Goal: Task Accomplishment & Management: Complete application form

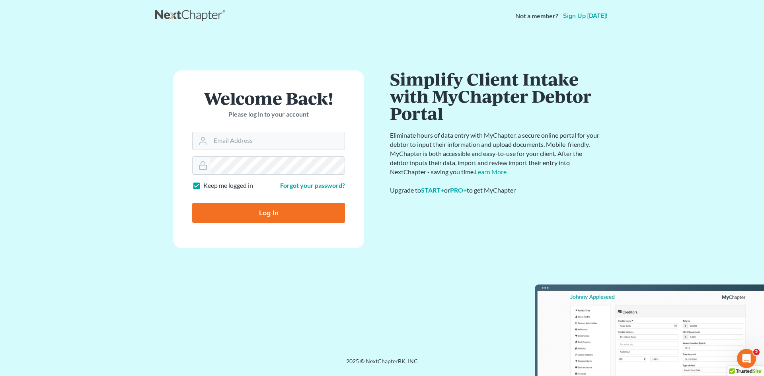
click at [282, 130] on div "Welcome Back! Please log in to your account" at bounding box center [268, 111] width 153 height 42
click at [287, 145] on input "Email Address" at bounding box center [278, 141] width 134 height 18
type input "[PERSON_NAME][EMAIL_ADDRESS][DOMAIN_NAME]"
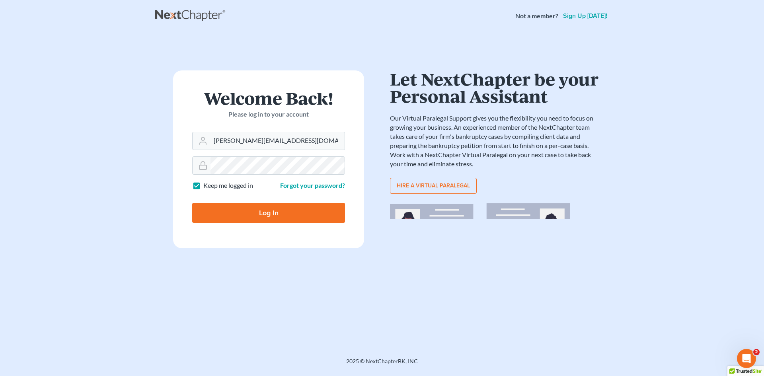
click at [281, 214] on input "Log In" at bounding box center [268, 213] width 153 height 20
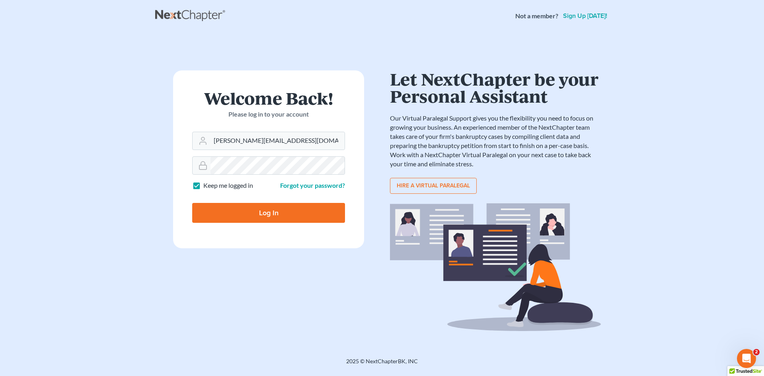
type input "Thinking..."
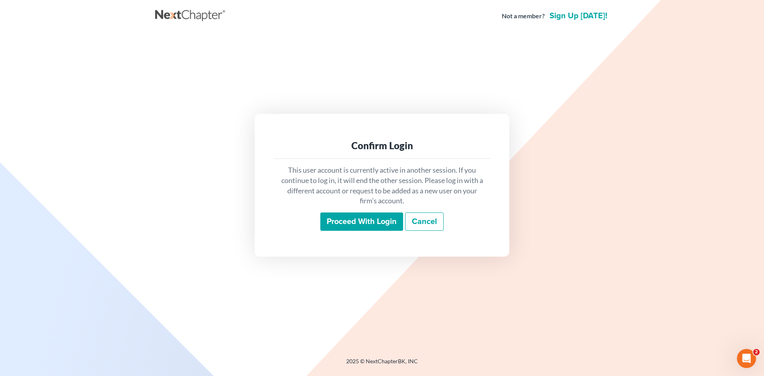
click at [334, 219] on input "Proceed with login" at bounding box center [361, 222] width 83 height 18
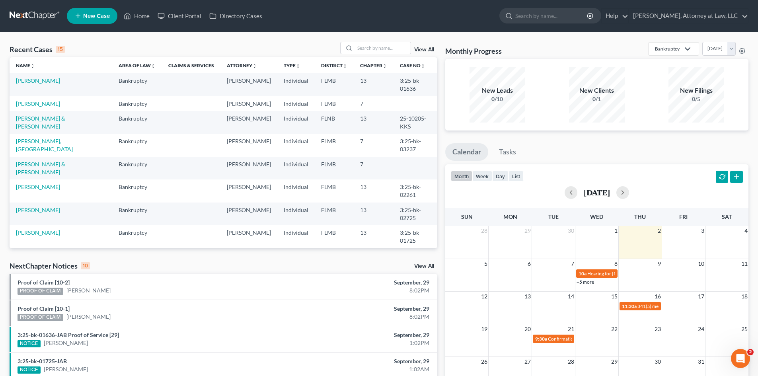
click at [95, 20] on link "New Case" at bounding box center [92, 16] width 51 height 16
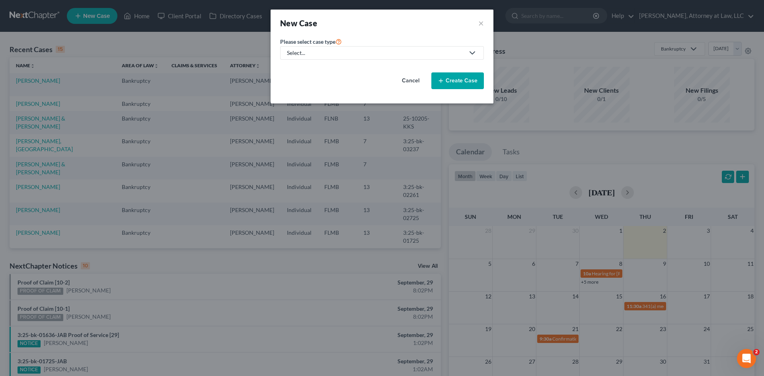
click at [478, 53] on link "Select..." at bounding box center [382, 53] width 204 height 14
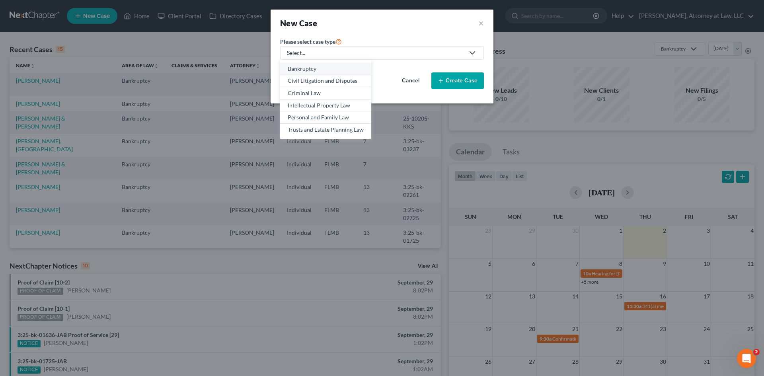
click at [308, 69] on div "Bankruptcy" at bounding box center [326, 69] width 76 height 8
select select "15"
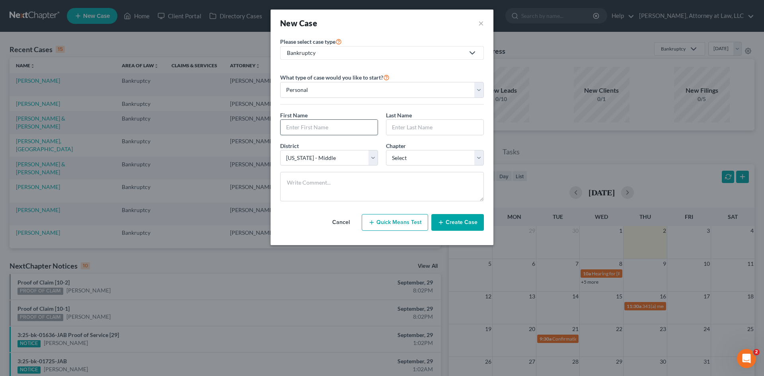
click at [348, 128] on input "text" at bounding box center [329, 127] width 97 height 15
type input "ANTWANNA"
click at [423, 129] on input "text" at bounding box center [434, 127] width 97 height 15
type input "[PERSON_NAME]"
click at [474, 156] on select "Select 7 11 12 13" at bounding box center [435, 158] width 98 height 16
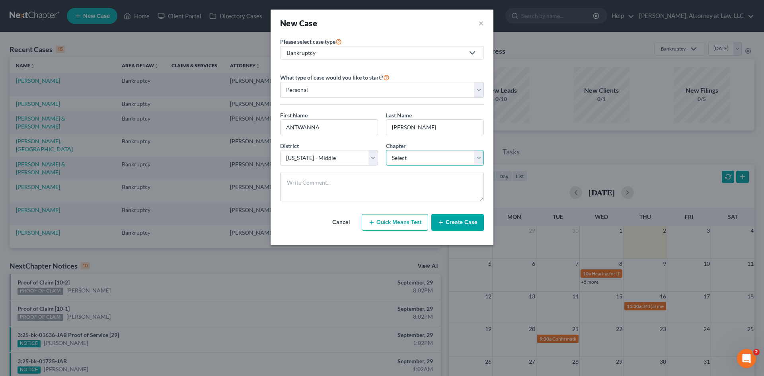
select select "0"
click at [386, 150] on select "Select 7 11 12 13" at bounding box center [435, 158] width 98 height 16
click at [472, 222] on button "Create Case" at bounding box center [457, 222] width 53 height 17
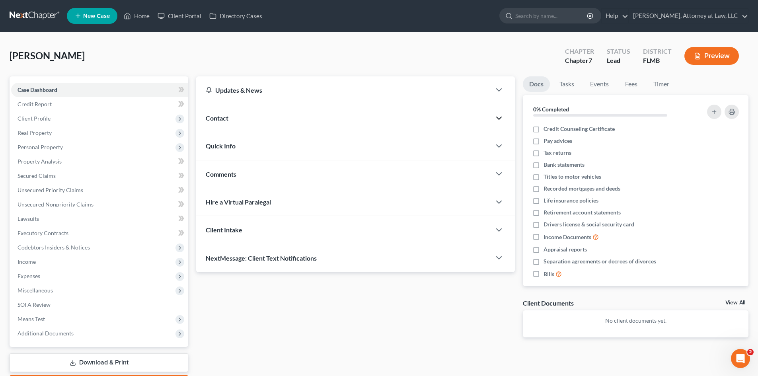
click at [501, 117] on polyline "button" at bounding box center [499, 118] width 5 height 2
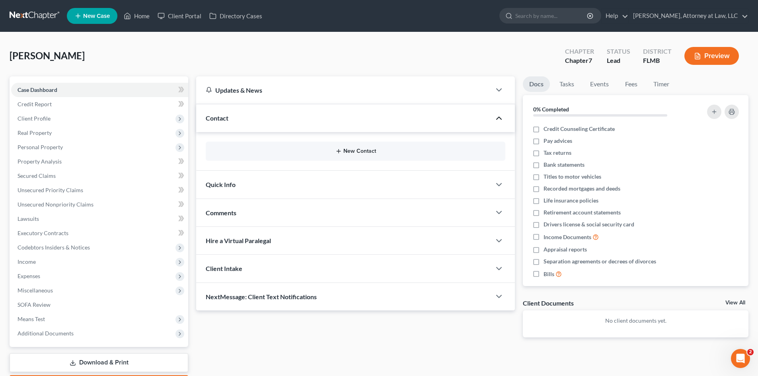
click at [373, 152] on button "New Contact" at bounding box center [355, 151] width 287 height 6
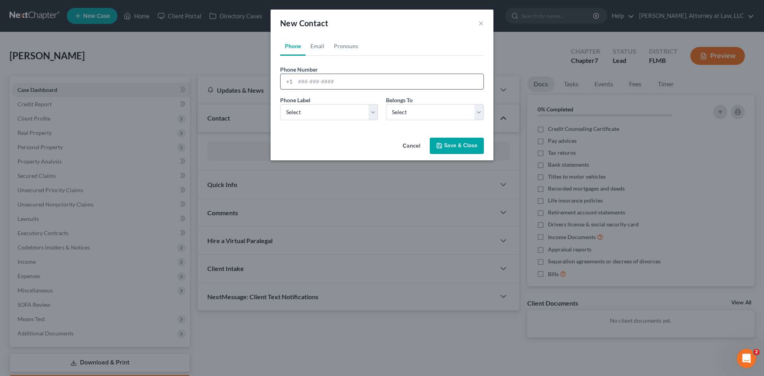
click at [412, 84] on input "tel" at bounding box center [389, 81] width 188 height 15
click at [412, 84] on input "9045865269" at bounding box center [389, 81] width 188 height 15
type input "9045865269"
click at [372, 112] on select "Select Mobile Home Work Other" at bounding box center [329, 112] width 98 height 16
select select "0"
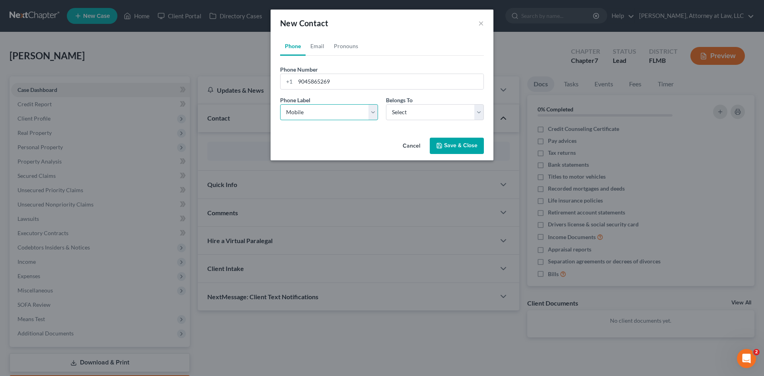
click at [280, 104] on select "Select Mobile Home Work Other" at bounding box center [329, 112] width 98 height 16
click at [472, 113] on select "Select Client Other" at bounding box center [435, 112] width 98 height 16
select select "0"
click at [386, 104] on select "Select Client Other" at bounding box center [435, 112] width 98 height 16
click at [469, 146] on button "Save & Close" at bounding box center [457, 146] width 54 height 17
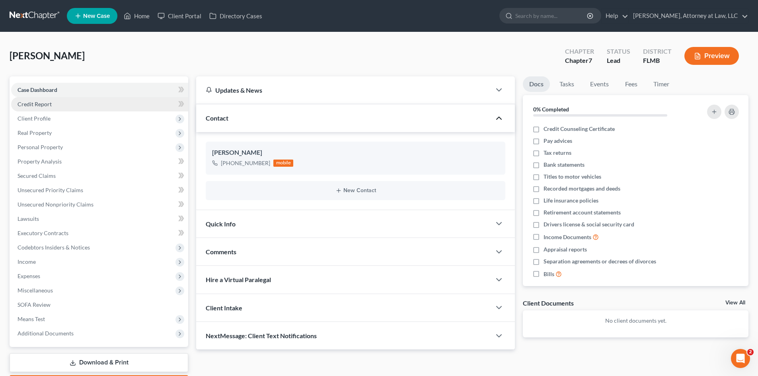
click at [44, 104] on span "Credit Report" at bounding box center [35, 104] width 34 height 7
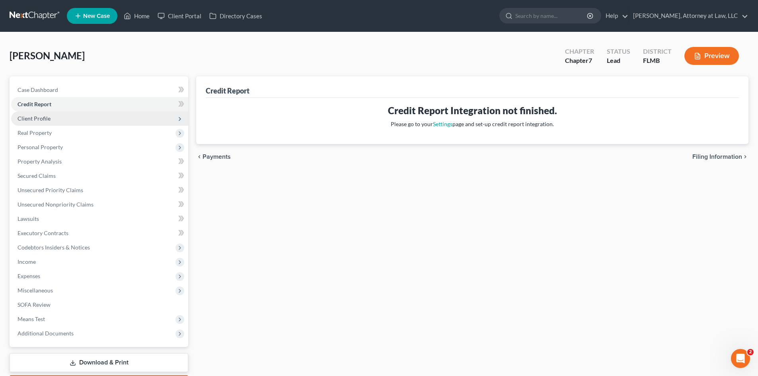
click at [39, 119] on span "Client Profile" at bounding box center [34, 118] width 33 height 7
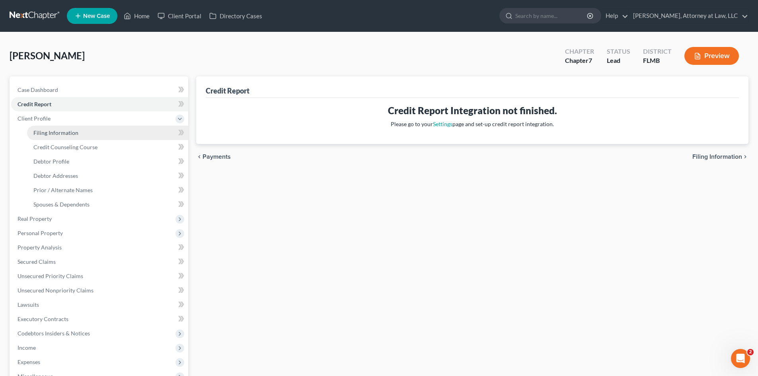
click at [66, 133] on span "Filing Information" at bounding box center [55, 132] width 45 height 7
select select "1"
select select "0"
select select "15"
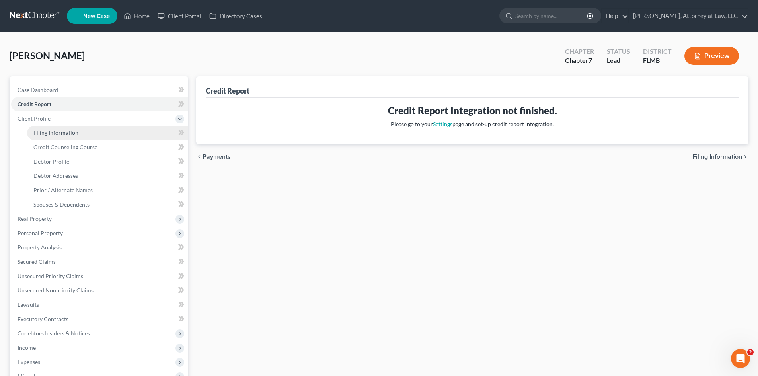
select select "9"
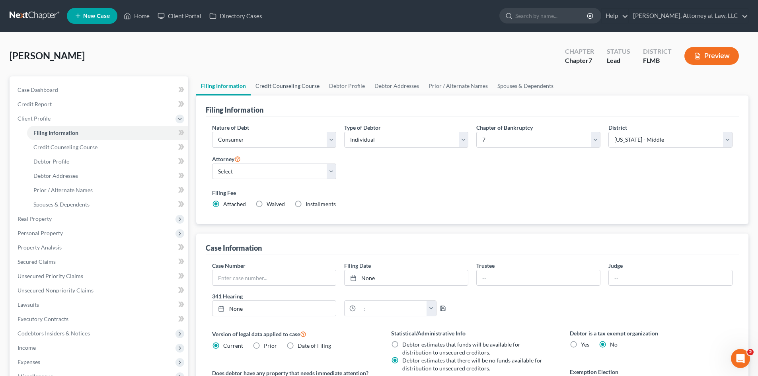
click at [288, 85] on link "Credit Counseling Course" at bounding box center [288, 85] width 74 height 19
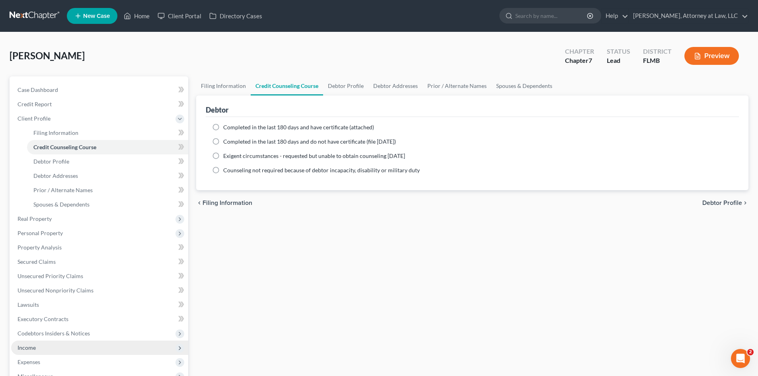
click at [33, 347] on span "Income" at bounding box center [27, 347] width 18 height 7
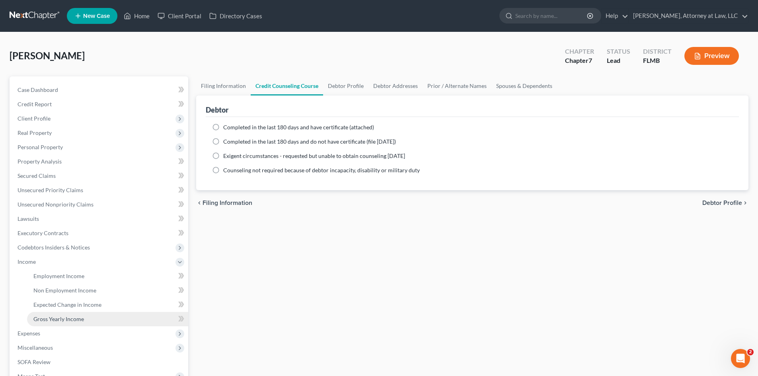
click at [49, 321] on span "Gross Yearly Income" at bounding box center [58, 319] width 51 height 7
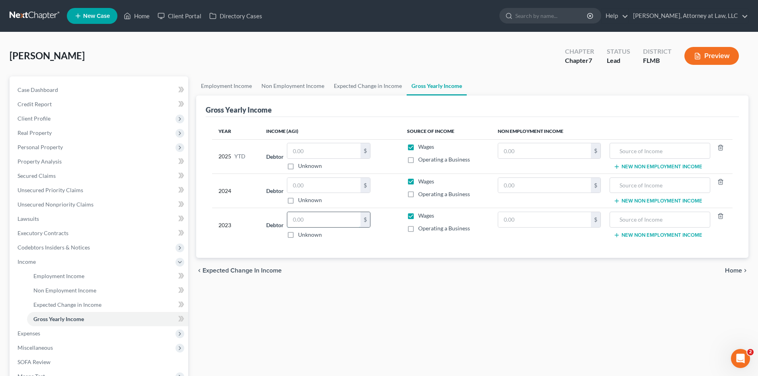
drag, startPoint x: 313, startPoint y: 223, endPoint x: 326, endPoint y: 226, distance: 13.5
click at [313, 223] on input "text" at bounding box center [323, 219] width 73 height 15
type input "47,395"
click at [37, 180] on link "Secured Claims" at bounding box center [99, 176] width 177 height 14
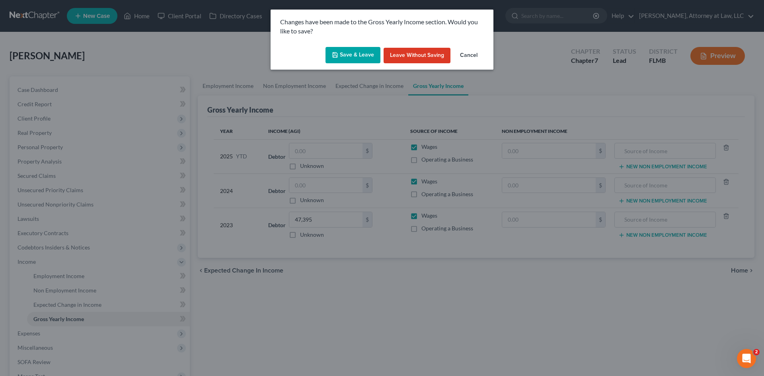
click at [355, 54] on button "Save & Leave" at bounding box center [353, 55] width 55 height 17
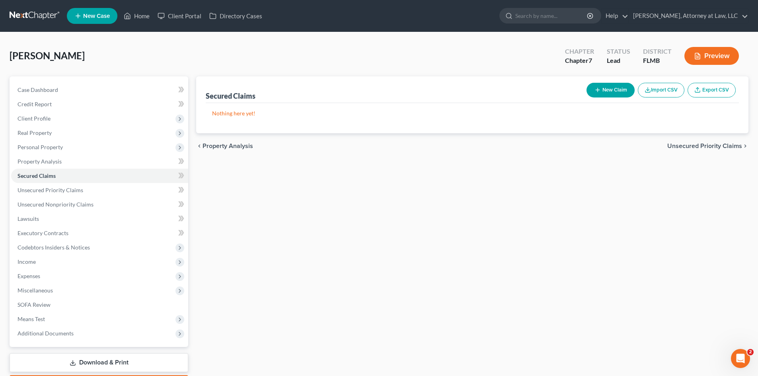
click at [607, 90] on button "New Claim" at bounding box center [611, 90] width 48 height 15
select select "0"
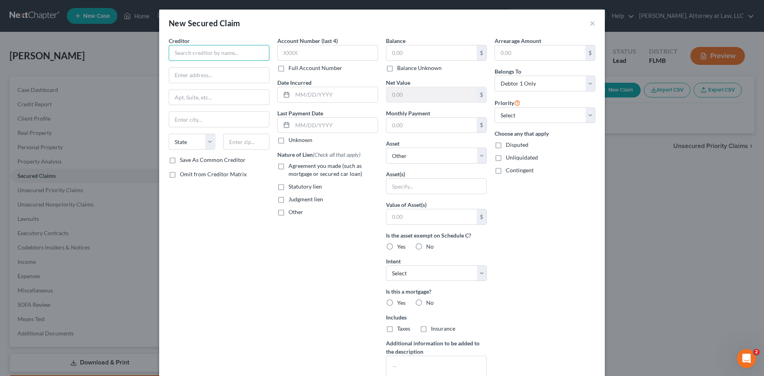
click at [250, 55] on input "text" at bounding box center [219, 53] width 101 height 16
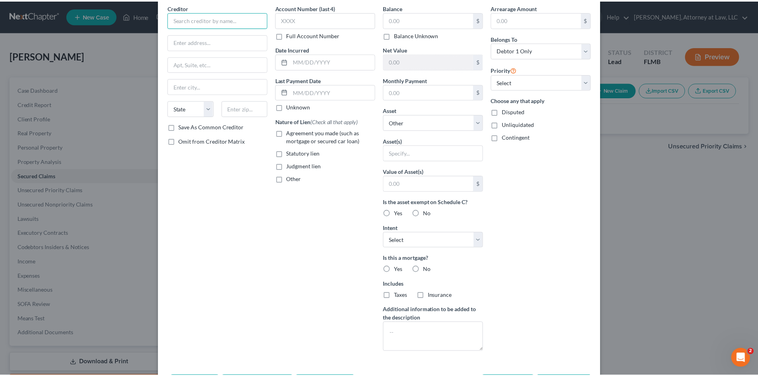
scroll to position [66, 0]
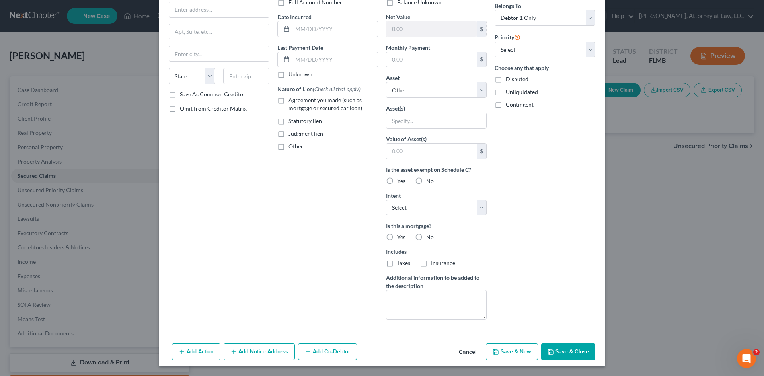
click at [465, 354] on button "Cancel" at bounding box center [468, 352] width 30 height 16
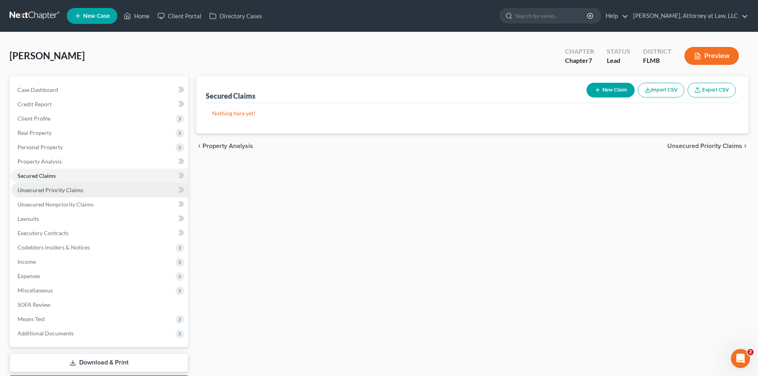
click at [68, 193] on link "Unsecured Priority Claims" at bounding box center [99, 190] width 177 height 14
click at [610, 89] on button "New Claim" at bounding box center [611, 90] width 48 height 15
select select "0"
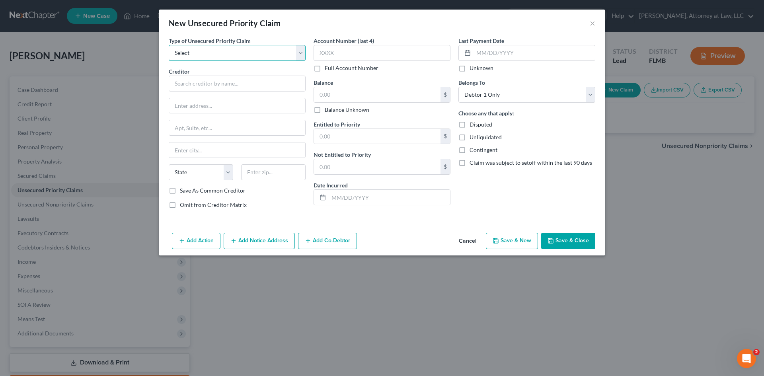
click at [300, 56] on select "Select Taxes & Other Government Units Domestic Support Obligations Extensions o…" at bounding box center [237, 53] width 137 height 16
click at [463, 238] on button "Cancel" at bounding box center [468, 242] width 30 height 16
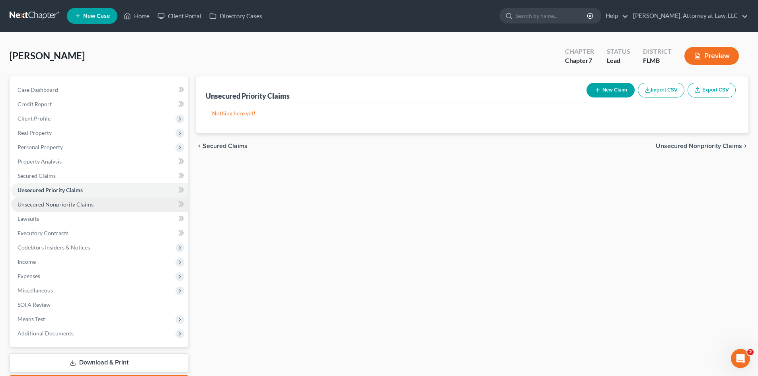
click at [50, 206] on span "Unsecured Nonpriority Claims" at bounding box center [56, 204] width 76 height 7
click at [595, 90] on icon "button" at bounding box center [598, 90] width 6 height 6
select select "0"
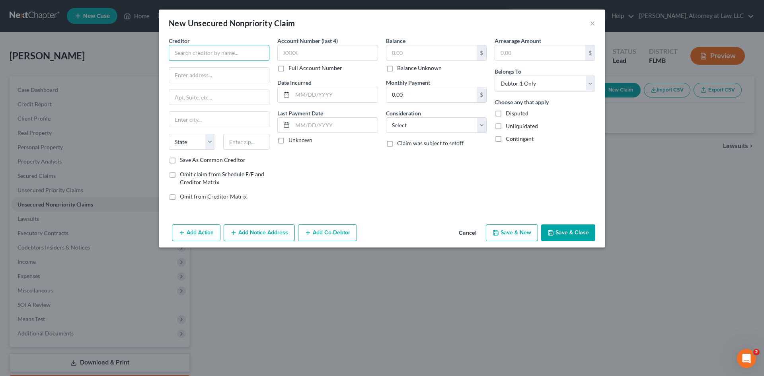
click at [205, 59] on input "text" at bounding box center [219, 53] width 101 height 16
type input "n"
type input "NELNET"
click at [203, 90] on div at bounding box center [219, 98] width 101 height 16
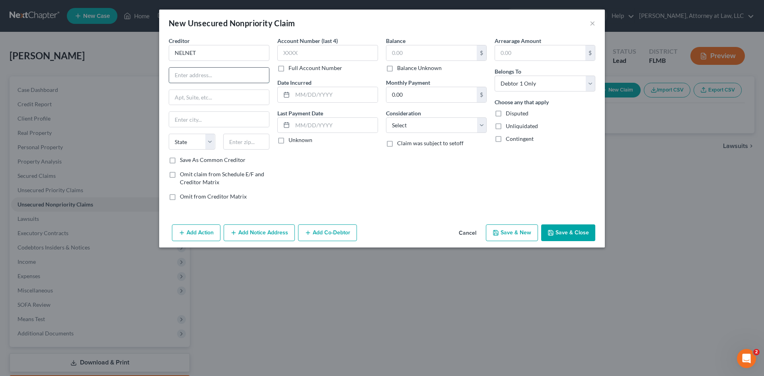
click at [203, 78] on input "text" at bounding box center [219, 75] width 100 height 15
type input "P.O. BOX 82561"
click at [206, 103] on input "text" at bounding box center [219, 97] width 100 height 15
click at [188, 125] on input "text" at bounding box center [219, 119] width 100 height 15
type input "LINCOLN"
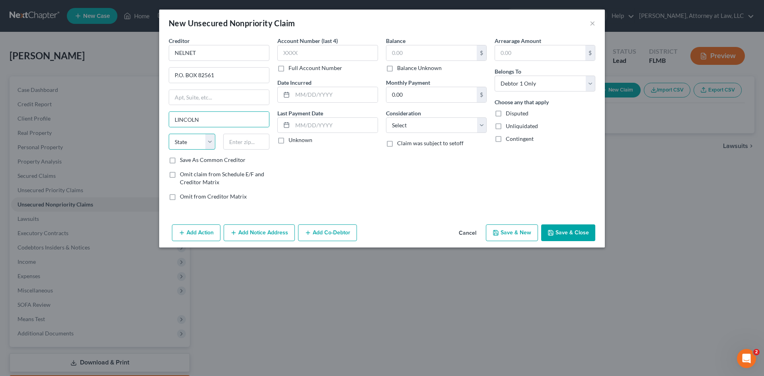
click at [206, 139] on select "State [US_STATE] AK AR AZ CA CO CT DE DC [GEOGRAPHIC_DATA] [GEOGRAPHIC_DATA] GU…" at bounding box center [192, 142] width 47 height 16
select select "30"
click at [169, 134] on select "State [US_STATE] AK AR AZ CA CO CT DE DC [GEOGRAPHIC_DATA] [GEOGRAPHIC_DATA] GU…" at bounding box center [192, 142] width 47 height 16
click at [244, 146] on input "text" at bounding box center [246, 142] width 47 height 16
type input "68501-2561"
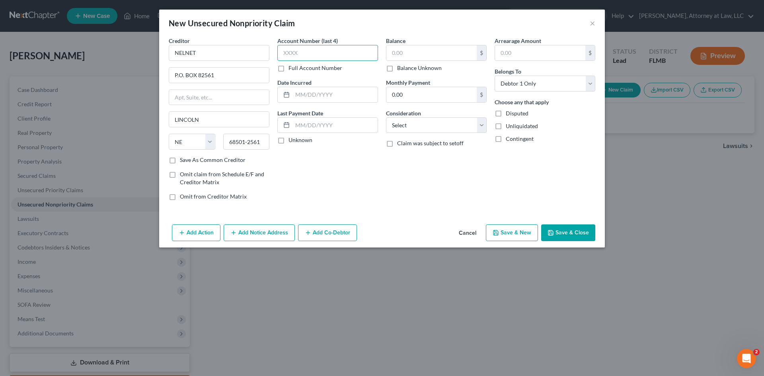
click at [303, 51] on input "text" at bounding box center [327, 53] width 101 height 16
type input "4737"
click at [458, 58] on input "text" at bounding box center [431, 52] width 90 height 15
type input "74,178.57"
click at [336, 128] on input "text" at bounding box center [335, 125] width 85 height 15
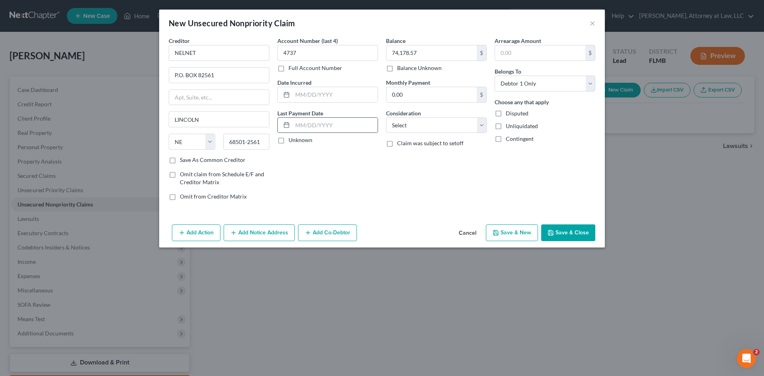
click at [283, 125] on icon at bounding box center [286, 125] width 6 height 6
click at [287, 126] on icon at bounding box center [286, 125] width 6 height 6
click at [286, 127] on icon at bounding box center [286, 125] width 6 height 6
click at [299, 125] on input "text" at bounding box center [335, 125] width 85 height 15
click at [303, 124] on input "0822" at bounding box center [335, 125] width 85 height 15
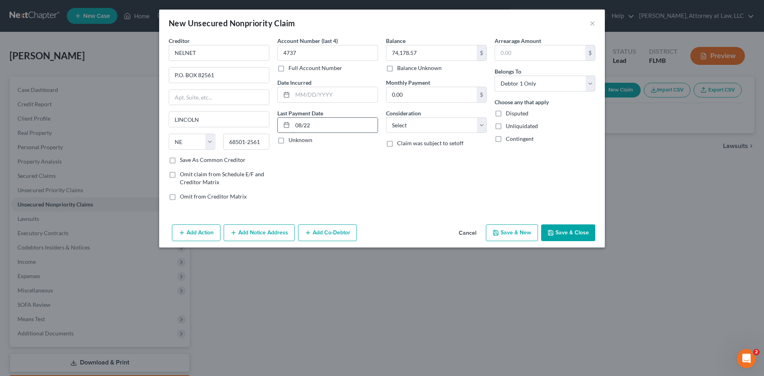
click at [313, 129] on input "08/22" at bounding box center [335, 125] width 85 height 15
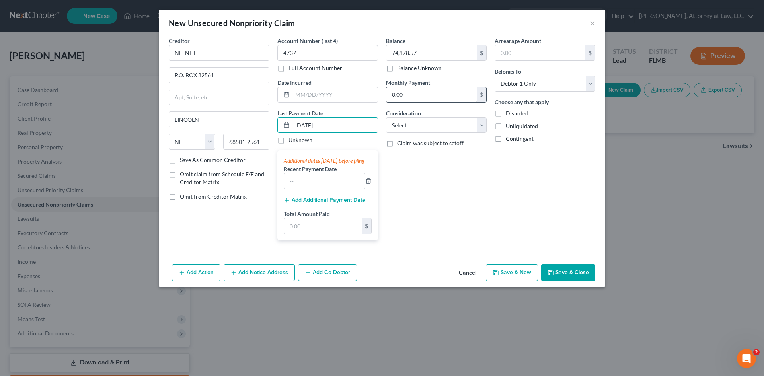
type input "[DATE]"
click at [437, 97] on input "0.00" at bounding box center [431, 94] width 90 height 15
type input "15.52"
click at [480, 120] on select "Select Cable / Satellite Services Collection Agency Credit Card Debt Debt Couns…" at bounding box center [436, 125] width 101 height 16
select select "17"
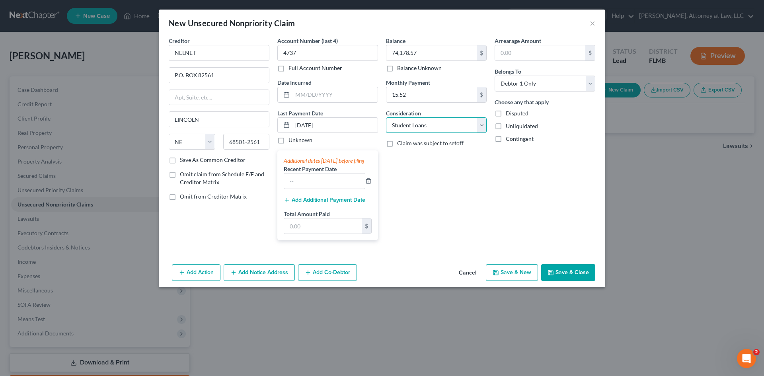
click at [386, 117] on select "Select Cable / Satellite Services Collection Agency Credit Card Debt Debt Couns…" at bounding box center [436, 125] width 101 height 16
drag, startPoint x: 314, startPoint y: 94, endPoint x: 306, endPoint y: 98, distance: 9.6
click at [314, 94] on input "text" at bounding box center [335, 94] width 85 height 15
type input "[DATE]"
click at [568, 281] on button "Save & Close" at bounding box center [568, 272] width 54 height 17
